Goal: Submit feedback/report problem

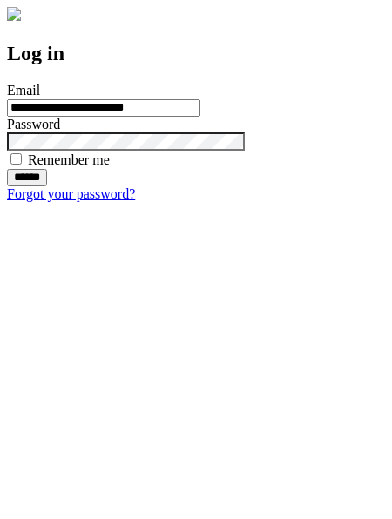
click at [47, 186] on input "******" at bounding box center [27, 177] width 40 height 17
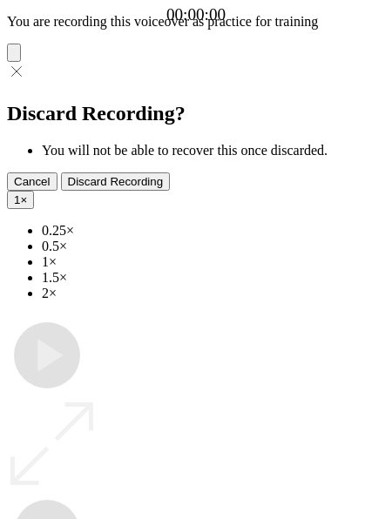
type input "**********"
